Goal: Find specific page/section: Find specific page/section

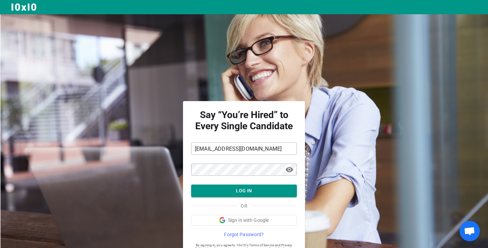
scroll to position [25, 0]
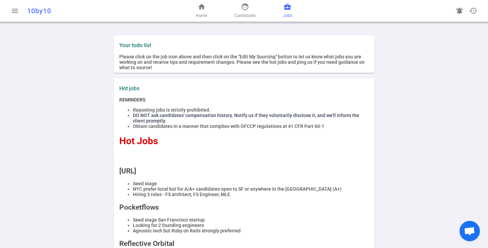
click at [291, 16] on span "Jobs" at bounding box center [287, 15] width 9 height 7
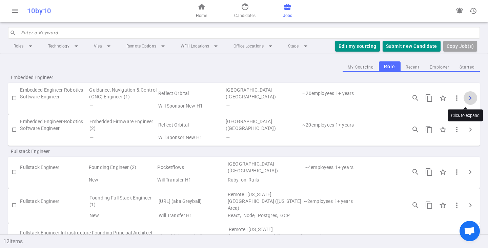
click at [467, 96] on span "chevron_right" at bounding box center [471, 98] width 8 height 8
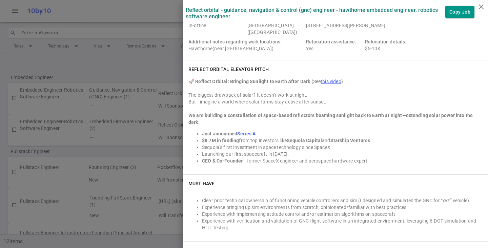
scroll to position [102, 0]
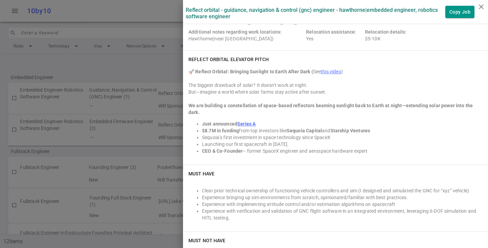
click at [122, 65] on div at bounding box center [244, 124] width 488 height 248
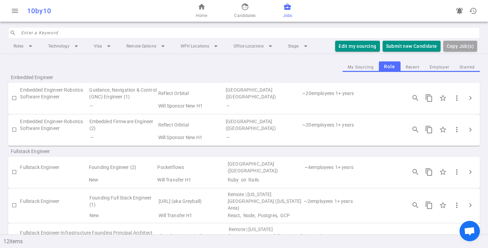
scroll to position [0, 0]
click at [54, 33] on input "search" at bounding box center [248, 32] width 455 height 11
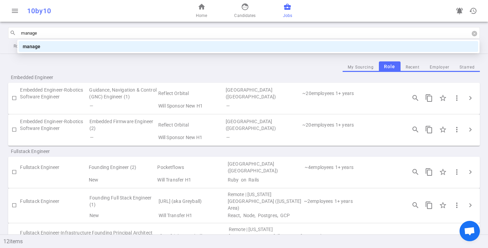
type input "manager"
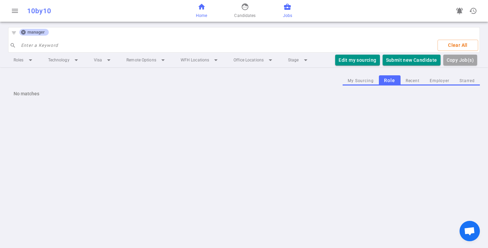
click at [205, 5] on span "home" at bounding box center [202, 7] width 8 height 8
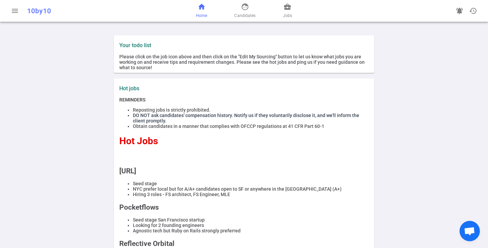
click at [87, 134] on div "Your todo list Please click on the job icon above and then click on the "Edit M…" at bounding box center [244, 221] width 488 height 388
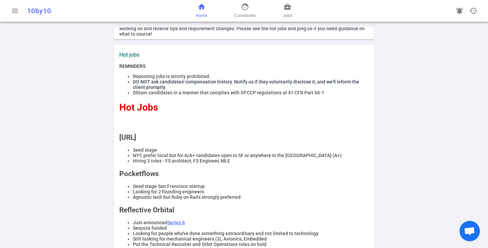
scroll to position [34, 0]
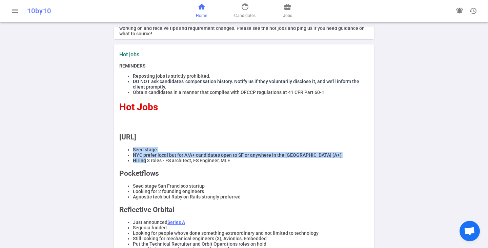
drag, startPoint x: 135, startPoint y: 145, endPoint x: 142, endPoint y: 166, distance: 22.1
click at [142, 166] on div "REMINDERS Reposting jobs is strictly prohibited. DO NOT ask candidates' compens…" at bounding box center [244, 214] width 250 height 302
click at [142, 163] on li "Hiring 3 roles - FS architect, FS Engineer, MLE" at bounding box center [251, 160] width 236 height 5
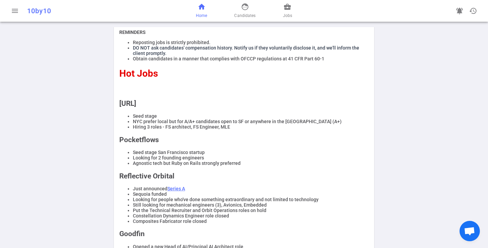
scroll to position [68, 0]
